Goal: Information Seeking & Learning: Learn about a topic

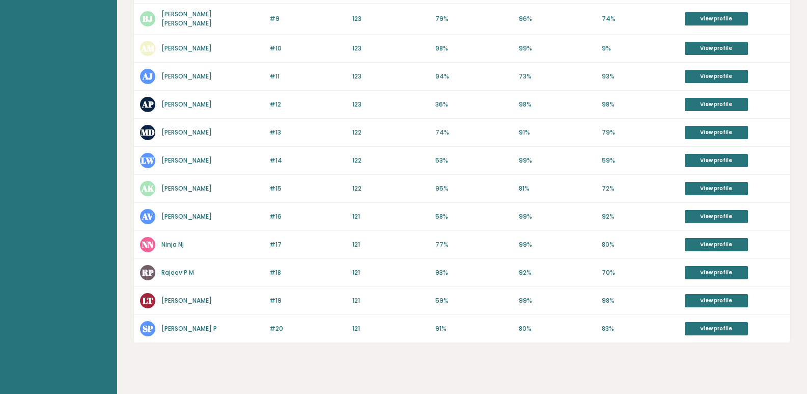
scroll to position [399, 0]
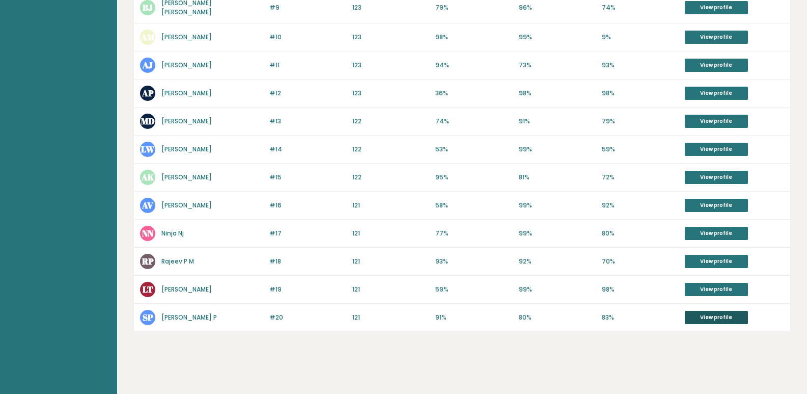
click at [726, 311] on link "View profile" at bounding box center [716, 317] width 63 height 13
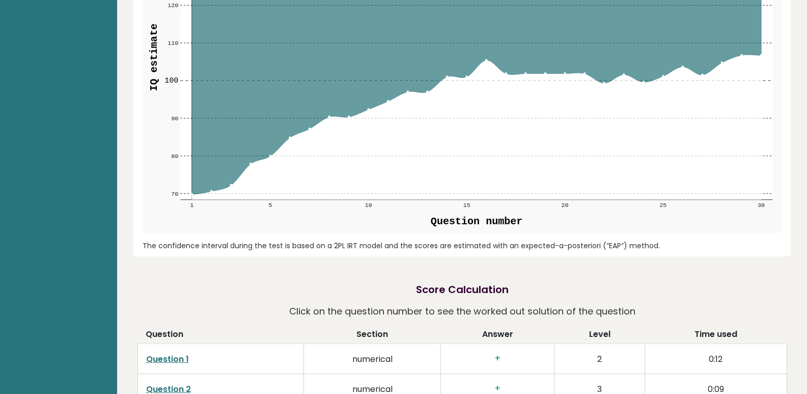
scroll to position [1190, 0]
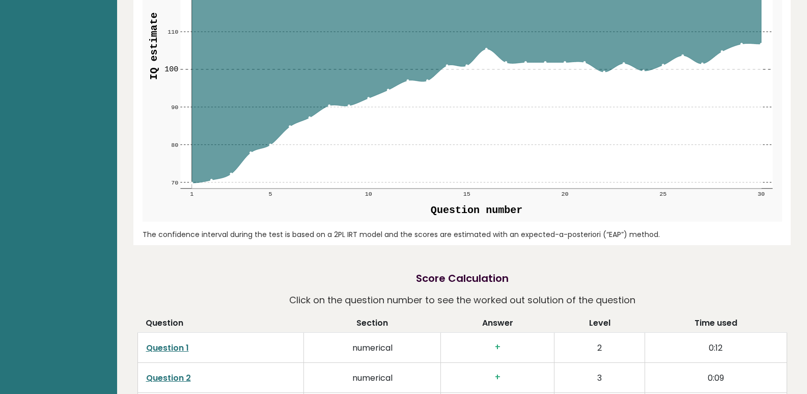
drag, startPoint x: 245, startPoint y: 318, endPoint x: 198, endPoint y: 335, distance: 50.0
click at [198, 335] on td "Question 1" at bounding box center [221, 348] width 167 height 30
click at [182, 348] on link "Question 1" at bounding box center [167, 348] width 43 height 12
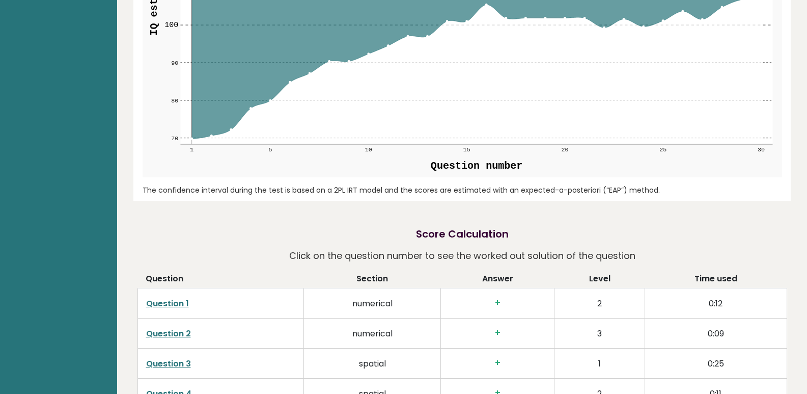
scroll to position [1241, 0]
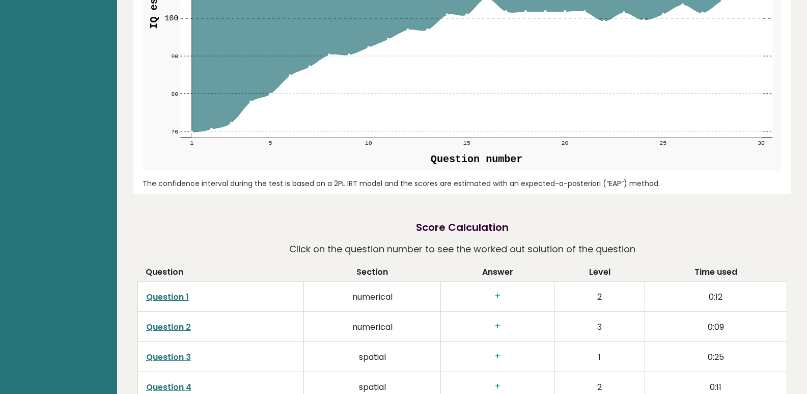
click at [168, 324] on link "Question 2" at bounding box center [168, 327] width 45 height 12
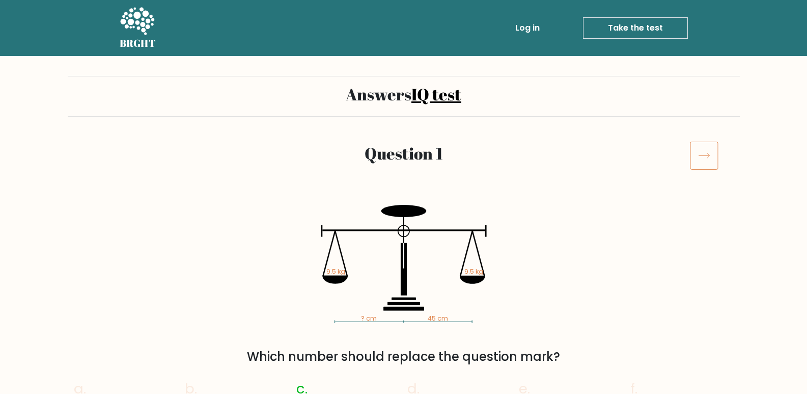
click at [365, 318] on tspan "? cm" at bounding box center [369, 318] width 16 height 9
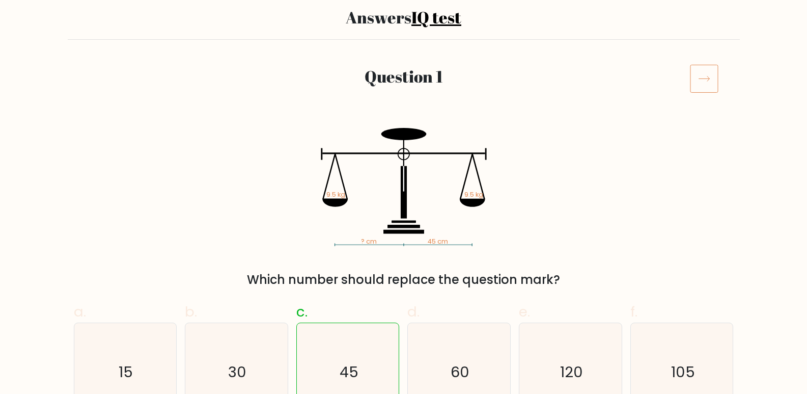
scroll to position [102, 0]
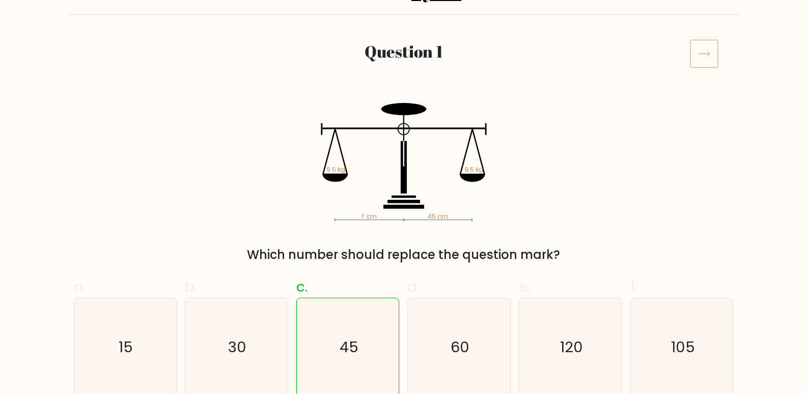
click at [381, 331] on icon "45" at bounding box center [348, 347] width 98 height 98
click at [404, 102] on input "c. 45" at bounding box center [404, 98] width 1 height 7
radio input "true"
click at [380, 330] on icon "45" at bounding box center [348, 347] width 98 height 98
click at [404, 102] on input "c. 45" at bounding box center [404, 98] width 1 height 7
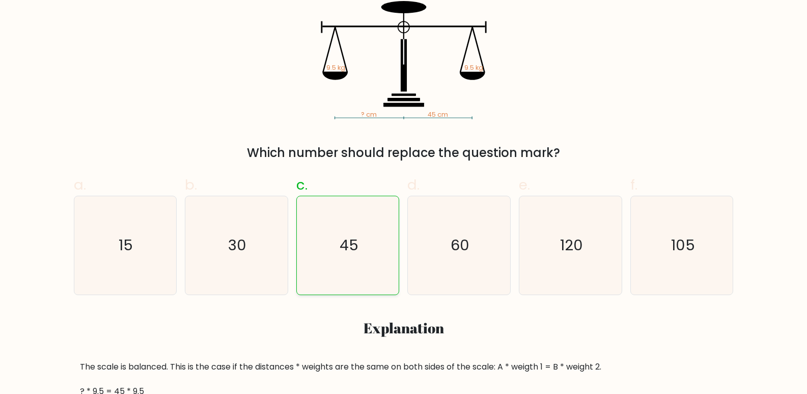
scroll to position [153, 0]
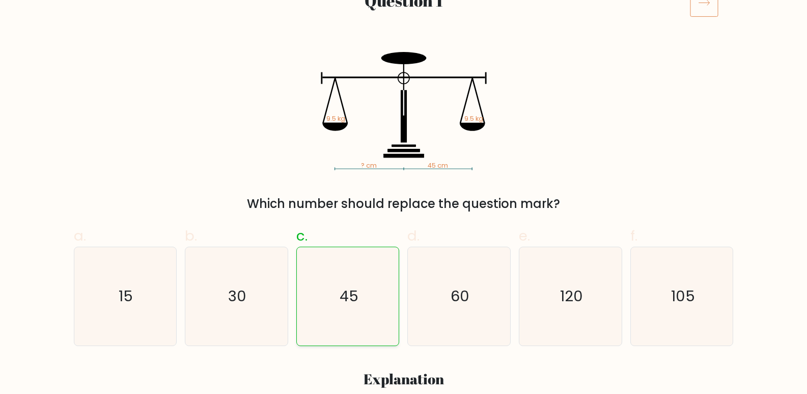
click at [326, 297] on icon "45" at bounding box center [348, 296] width 98 height 98
click at [404, 51] on input "c. 45" at bounding box center [404, 47] width 1 height 7
click at [331, 297] on icon "45" at bounding box center [348, 296] width 98 height 98
click at [404, 51] on input "c. 45" at bounding box center [404, 47] width 1 height 7
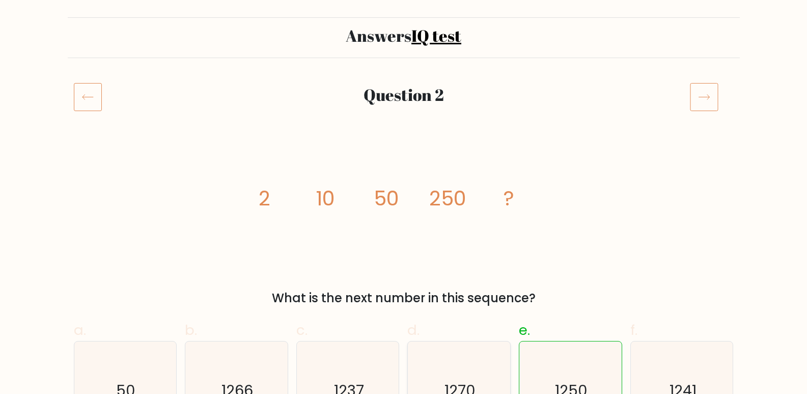
scroll to position [64, 0]
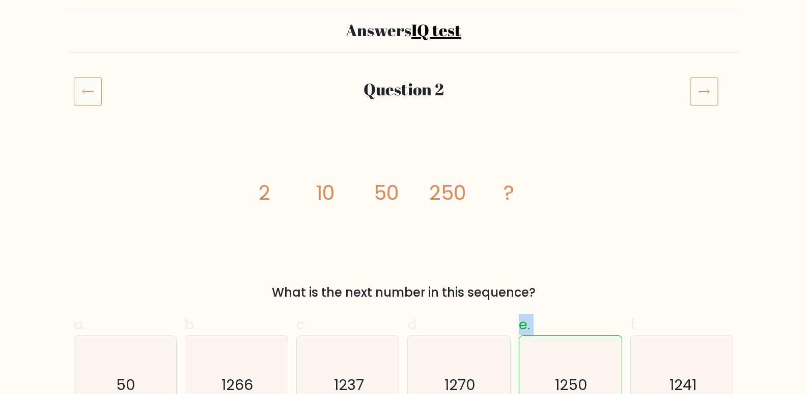
drag, startPoint x: 487, startPoint y: 350, endPoint x: 556, endPoint y: 377, distance: 73.9
click at [555, 377] on div "a. 50 b. 1266" at bounding box center [404, 370] width 668 height 128
click at [562, 366] on icon "1250" at bounding box center [571, 385] width 98 height 98
click at [404, 140] on input "e. 1250" at bounding box center [404, 136] width 1 height 7
radio input "true"
